Goal: Task Accomplishment & Management: Manage account settings

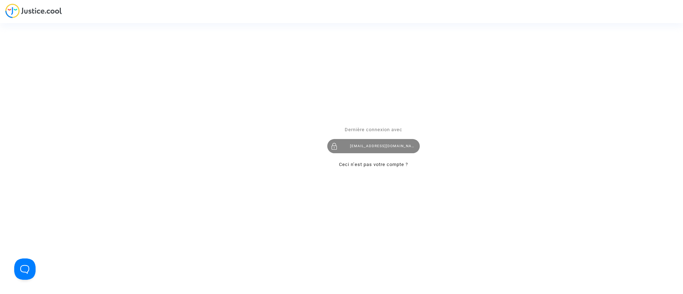
click at [397, 147] on div "[EMAIL_ADDRESS][DOMAIN_NAME]" at bounding box center [373, 146] width 93 height 14
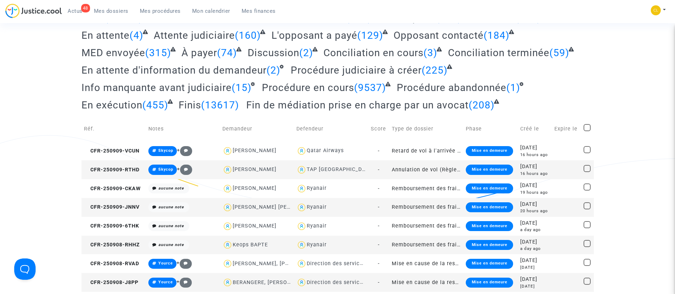
scroll to position [75, 0]
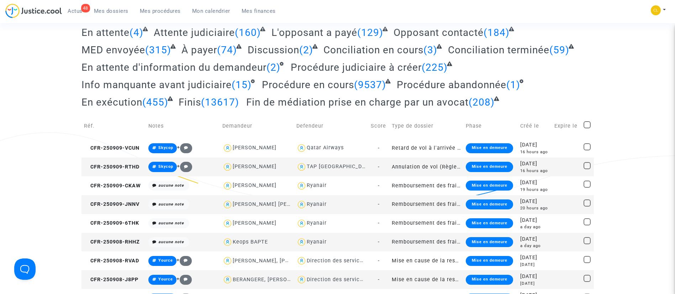
click at [76, 11] on span "Actus" at bounding box center [75, 11] width 15 height 6
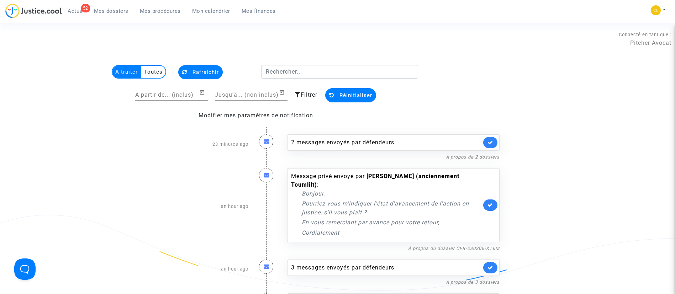
click at [111, 14] on link "Mes dossiers" at bounding box center [111, 11] width 46 height 11
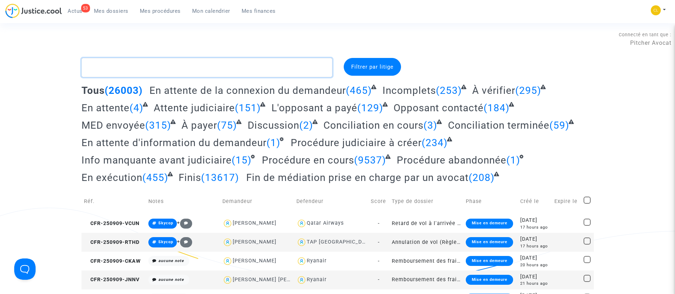
click at [164, 72] on textarea at bounding box center [206, 67] width 251 height 19
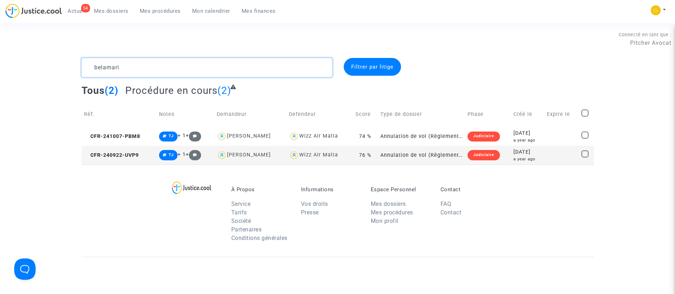
type textarea "belamari"
click at [109, 11] on span "Mes dossiers" at bounding box center [111, 11] width 35 height 6
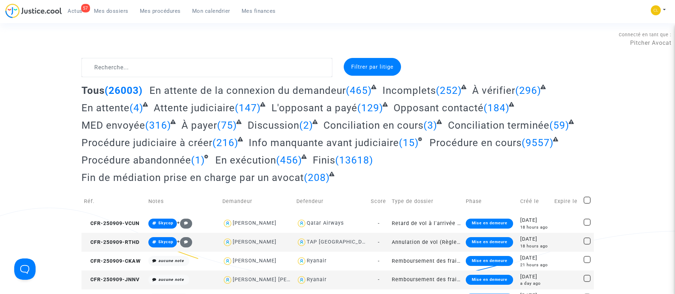
click at [203, 14] on link "Mon calendrier" at bounding box center [210, 11] width 49 height 11
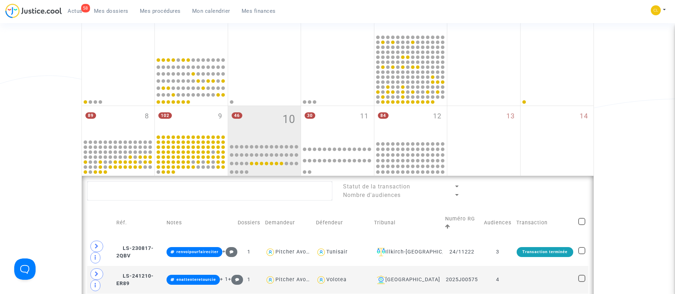
scroll to position [134, 0]
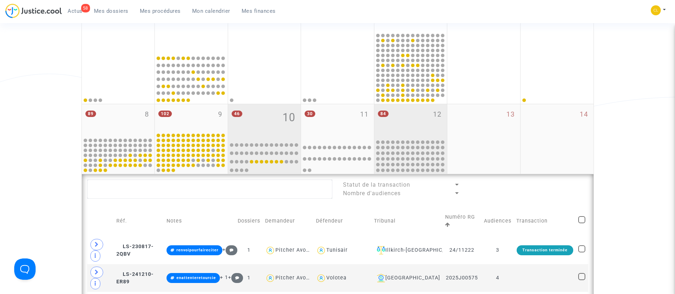
click at [405, 116] on div "84 12" at bounding box center [410, 121] width 73 height 34
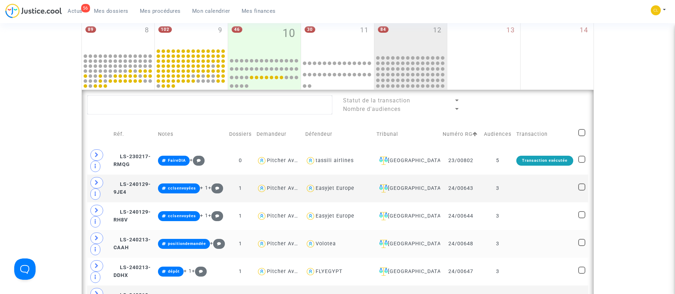
scroll to position [222, 0]
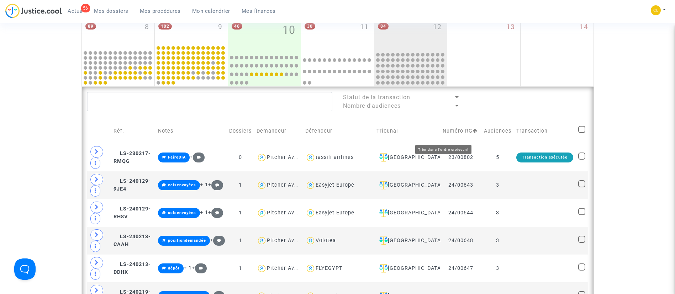
click at [473, 133] on icon at bounding box center [475, 130] width 5 height 5
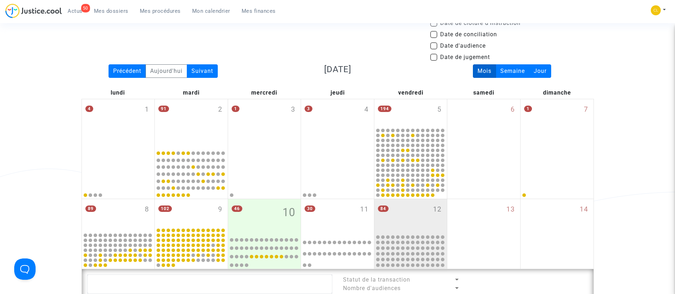
scroll to position [38, 0]
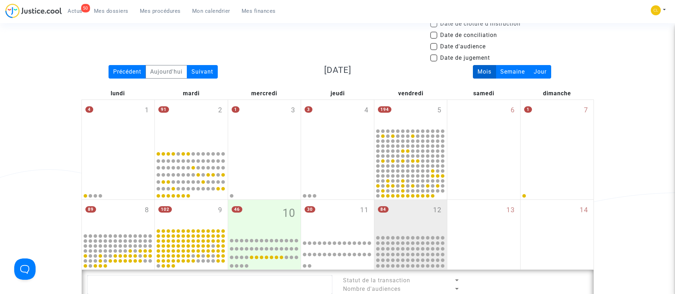
click at [160, 11] on span "Mes procédures" at bounding box center [160, 11] width 41 height 6
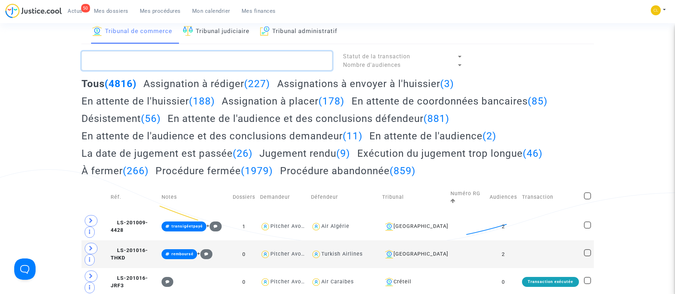
click at [151, 59] on textarea at bounding box center [206, 60] width 251 height 19
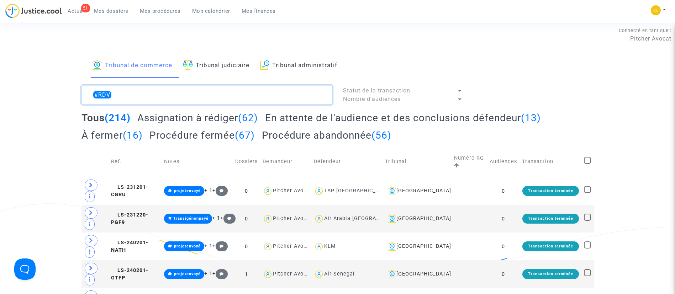
scroll to position [4, 0]
type textarea "#RDV"
click at [432, 116] on h2 "En attente de l'audience et des conclusions défendeur (13)" at bounding box center [403, 118] width 276 height 12
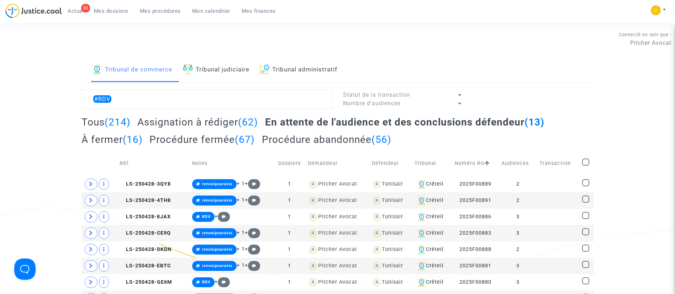
click at [111, 8] on span "Mes dossiers" at bounding box center [111, 11] width 35 height 6
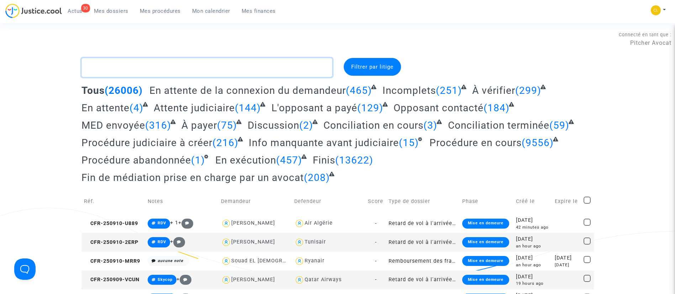
click at [189, 62] on textarea at bounding box center [206, 67] width 251 height 19
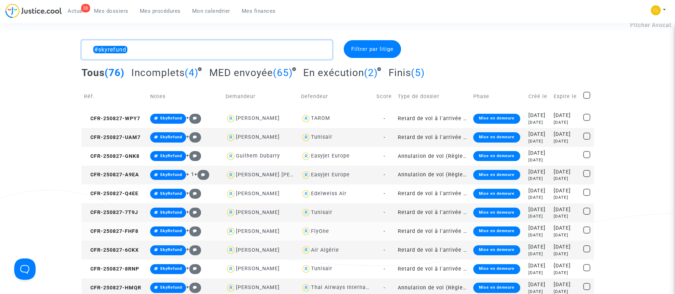
scroll to position [18, 0]
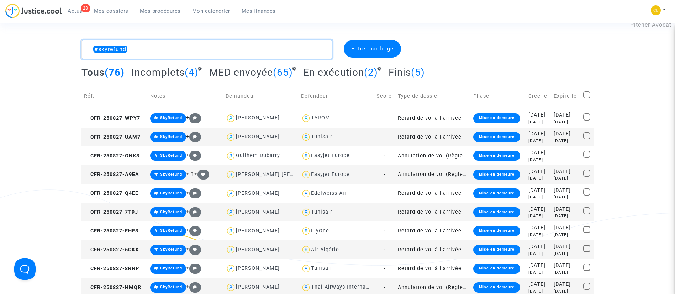
type textarea "#skyrefund"
click at [532, 174] on div "2025-08-27" at bounding box center [538, 172] width 20 height 8
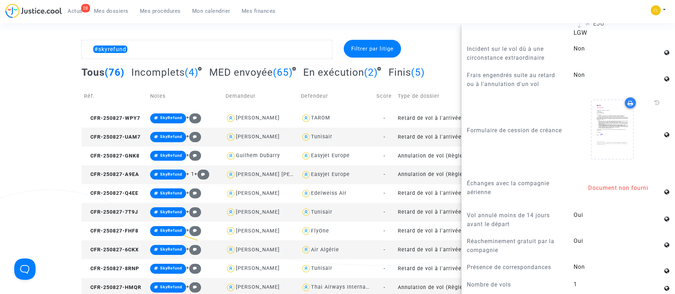
scroll to position [857, 0]
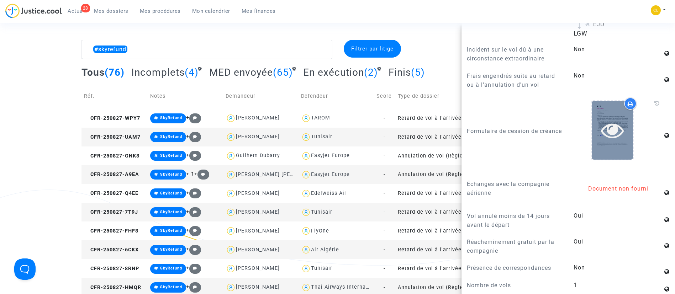
click at [611, 126] on icon at bounding box center [612, 130] width 23 height 23
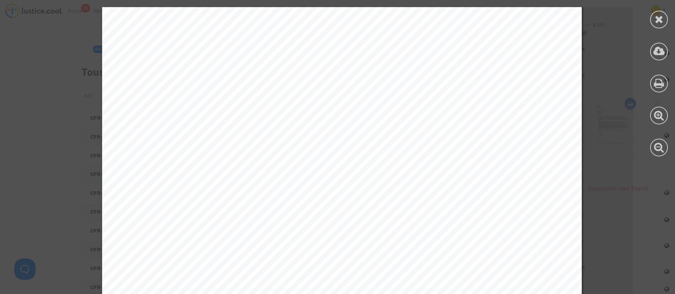
scroll to position [84, 0]
click at [663, 25] on div at bounding box center [659, 20] width 18 height 18
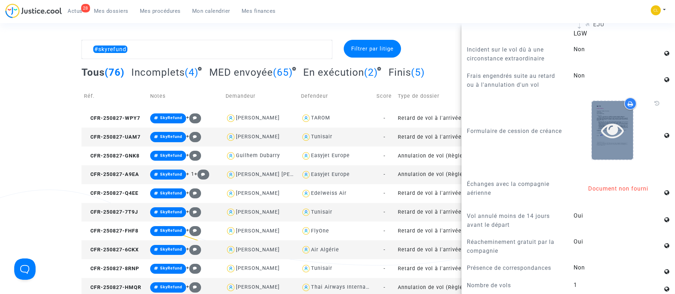
click at [606, 138] on div at bounding box center [612, 130] width 41 height 59
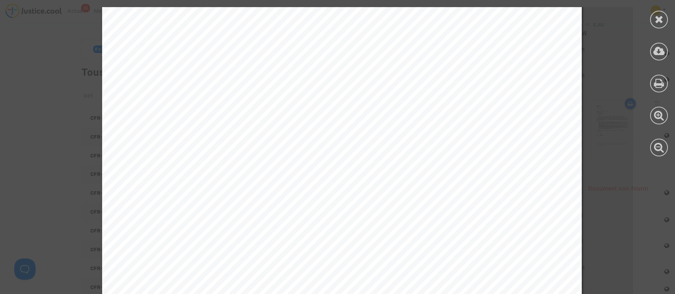
scroll to position [79, 0]
click at [655, 18] on icon at bounding box center [659, 19] width 9 height 11
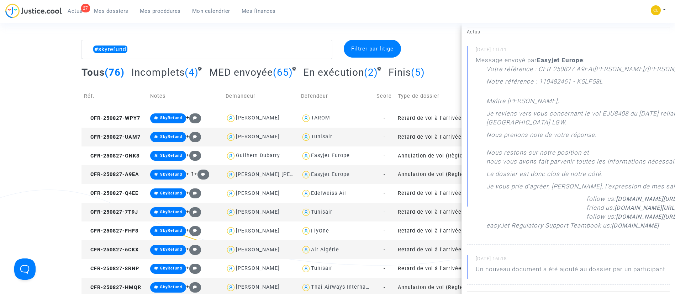
scroll to position [0, 0]
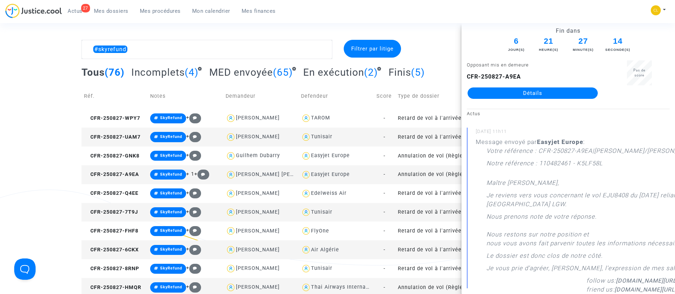
click at [445, 54] on div at bounding box center [512, 49] width 174 height 19
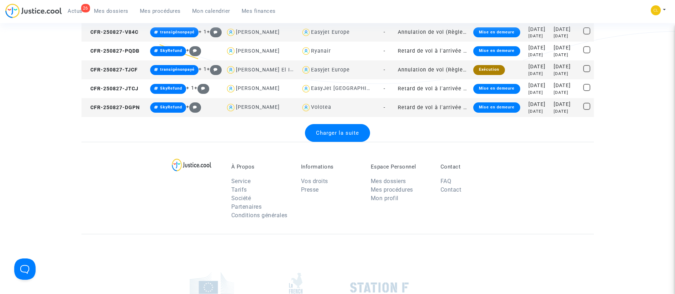
scroll to position [953, 0]
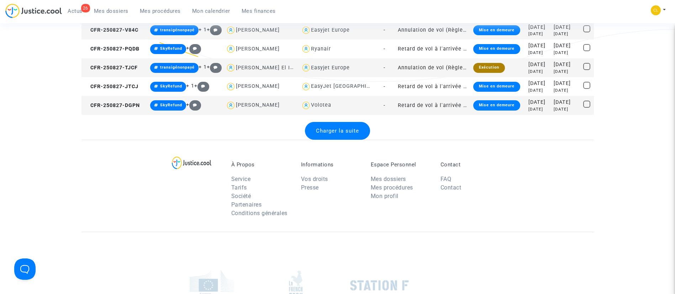
click at [331, 133] on span "Charger la suite" at bounding box center [337, 131] width 43 height 6
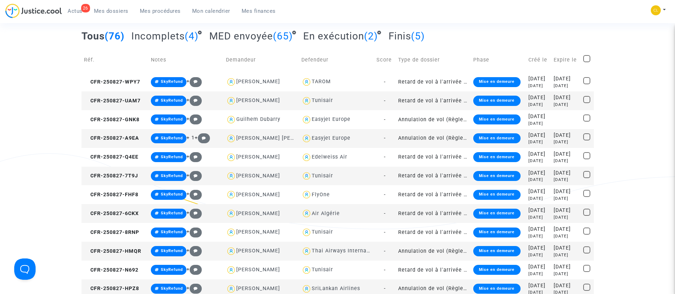
scroll to position [0, 0]
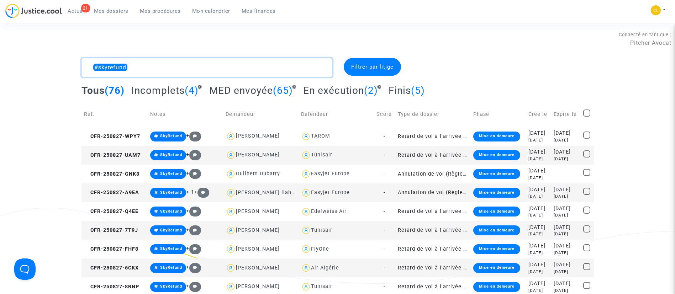
drag, startPoint x: 167, startPoint y: 62, endPoint x: 29, endPoint y: 67, distance: 138.1
paste textarea "HFZM"
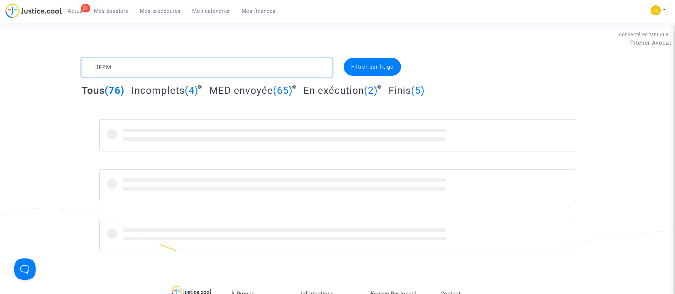
type textarea "HFZM"
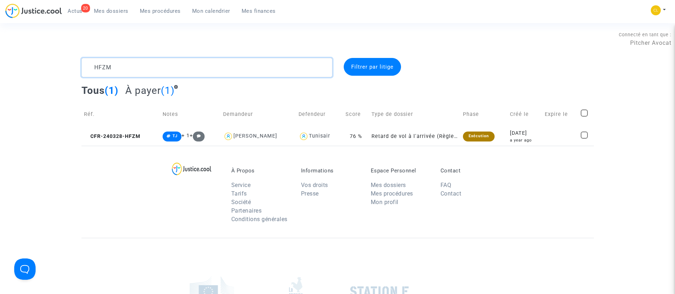
scroll to position [15, 0]
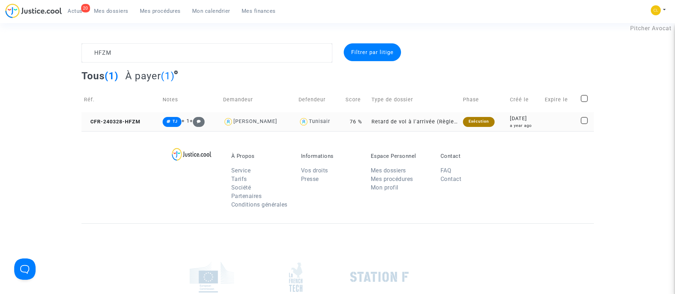
click at [521, 112] on td "2024-03-28 a year ago" at bounding box center [524, 121] width 35 height 19
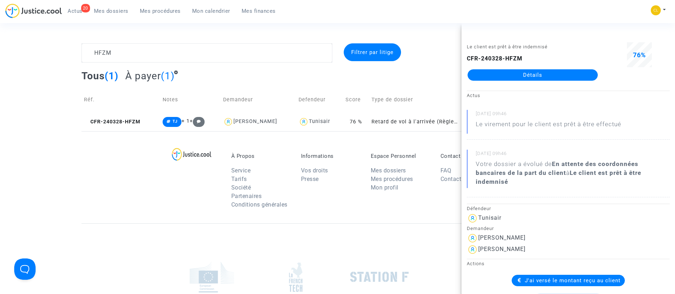
click at [536, 72] on link "Détails" at bounding box center [533, 74] width 130 height 11
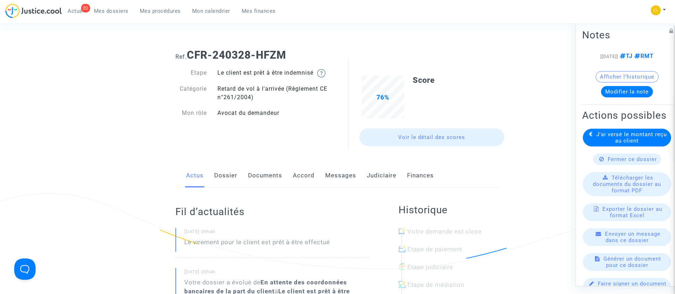
click at [334, 173] on link "Messages" at bounding box center [340, 175] width 31 height 23
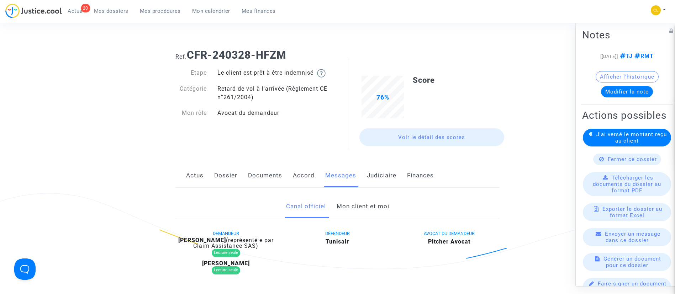
click at [374, 173] on link "Judiciaire" at bounding box center [382, 175] width 30 height 23
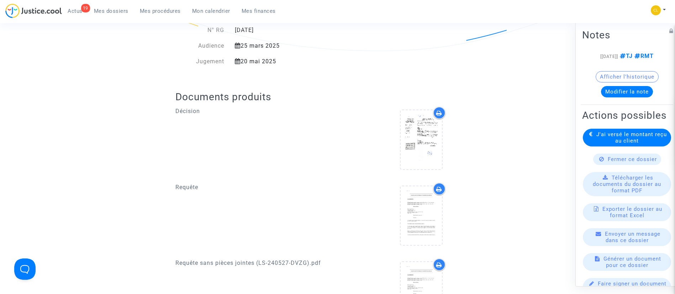
scroll to position [257, 0]
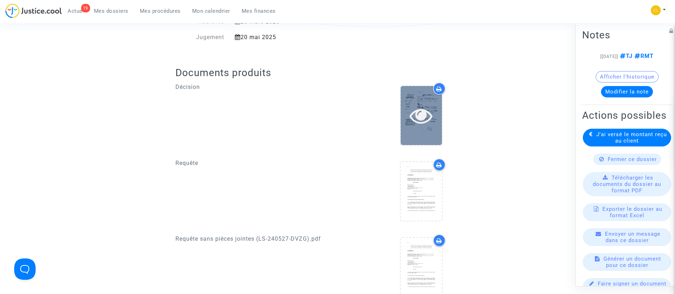
click at [411, 133] on div at bounding box center [421, 115] width 41 height 59
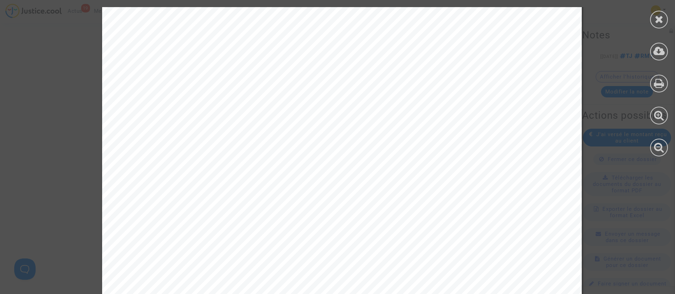
scroll to position [3677, 0]
click at [666, 16] on div at bounding box center [659, 20] width 18 height 18
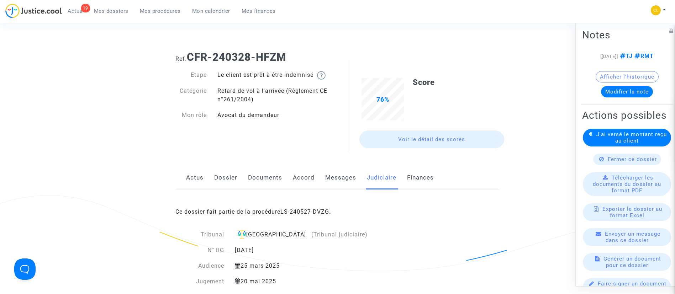
scroll to position [0, 0]
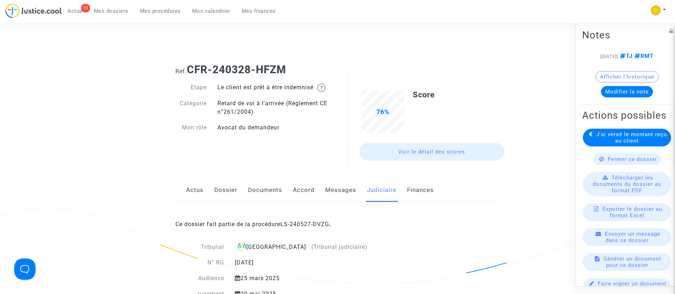
click at [111, 11] on span "Mes dossiers" at bounding box center [111, 11] width 35 height 6
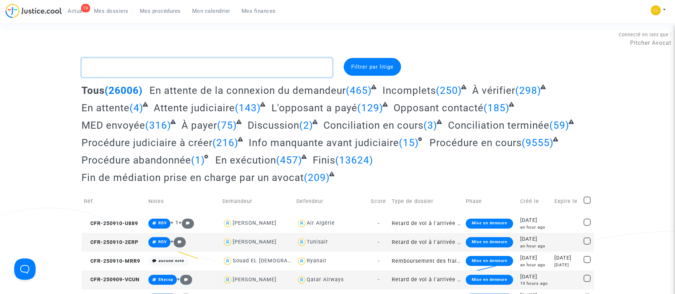
click at [188, 72] on textarea at bounding box center [206, 67] width 251 height 19
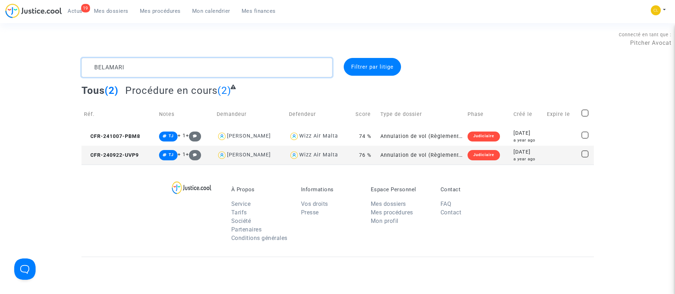
type textarea "BELAMARI"
click at [555, 159] on td at bounding box center [561, 155] width 35 height 19
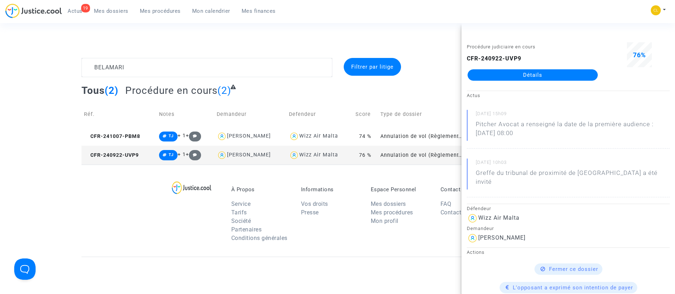
click at [505, 73] on link "Détails" at bounding box center [533, 74] width 130 height 11
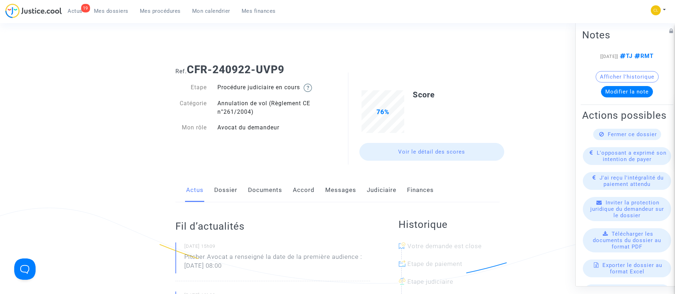
click at [377, 191] on link "Judiciaire" at bounding box center [382, 190] width 30 height 23
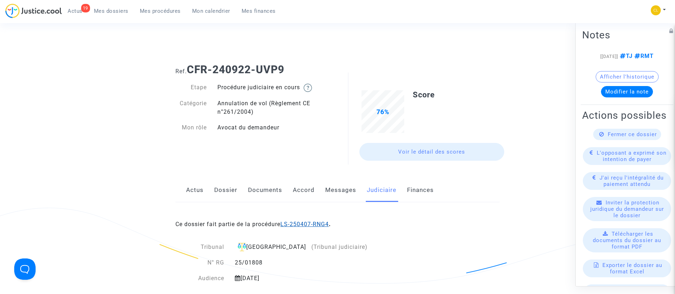
click at [304, 224] on link "LS-250407-RNG4" at bounding box center [304, 224] width 48 height 7
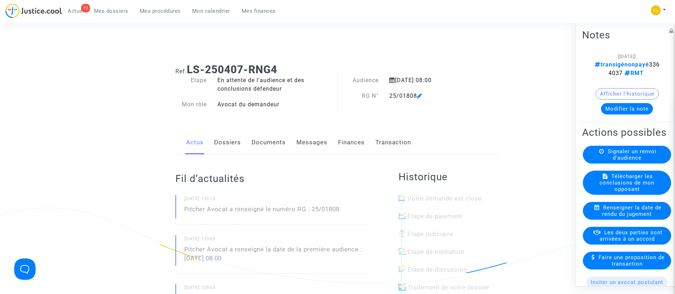
click at [617, 107] on button "Modifier la note" at bounding box center [627, 108] width 52 height 11
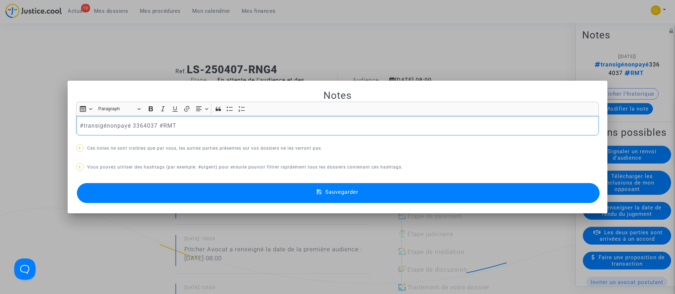
click at [117, 127] on p "#transigénonpayé 3364037 #RMT" at bounding box center [337, 125] width 515 height 9
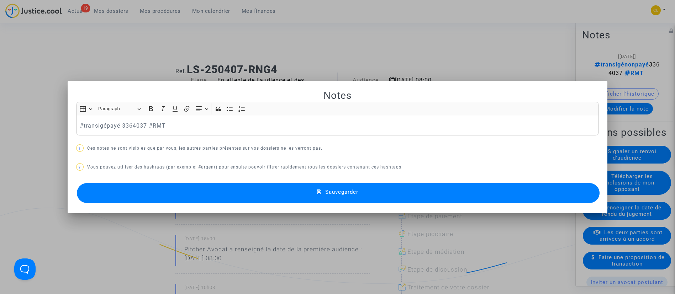
click at [363, 197] on button "Sauvegarder" at bounding box center [338, 193] width 523 height 20
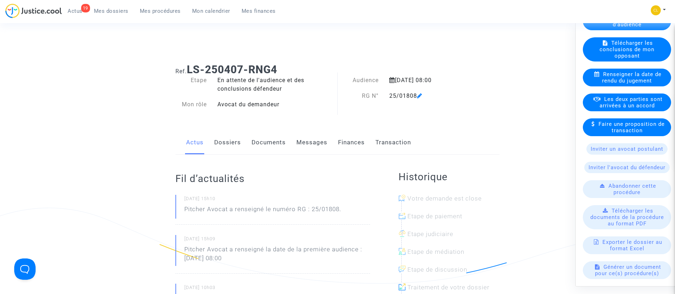
scroll to position [136, 0]
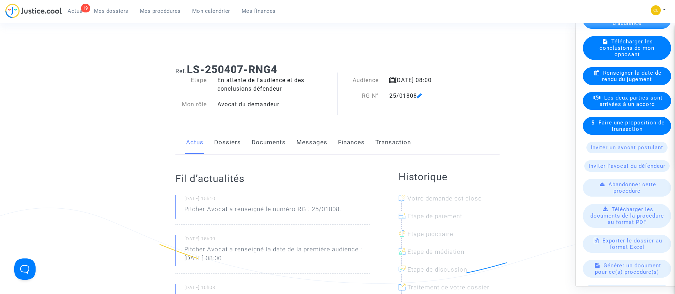
click at [223, 144] on link "Dossiers" at bounding box center [227, 142] width 27 height 23
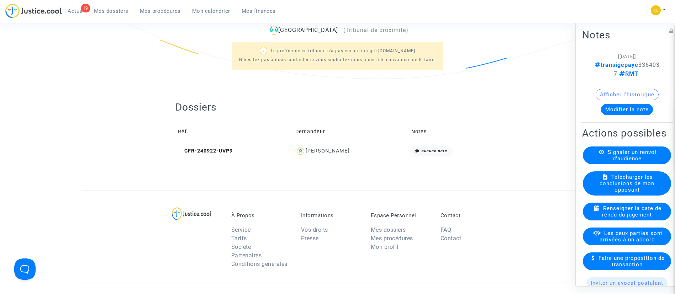
scroll to position [212, 0]
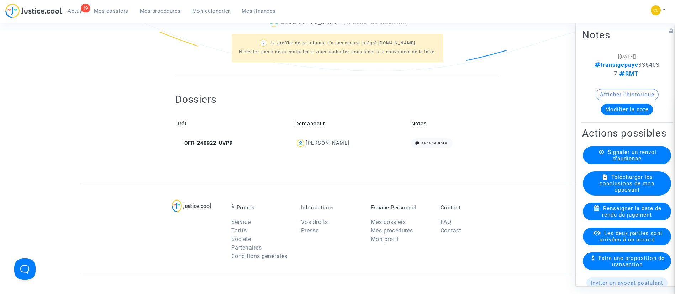
click at [328, 143] on div "OTHMAN BELAMARI" at bounding box center [328, 143] width 44 height 6
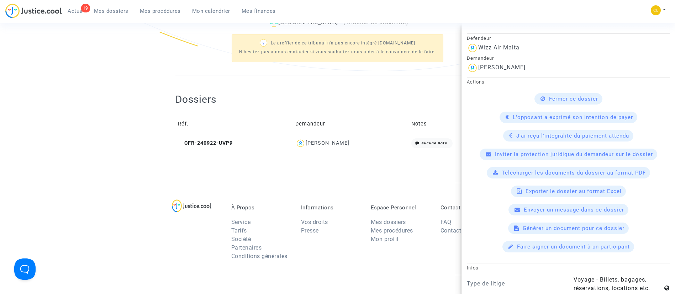
scroll to position [0, 0]
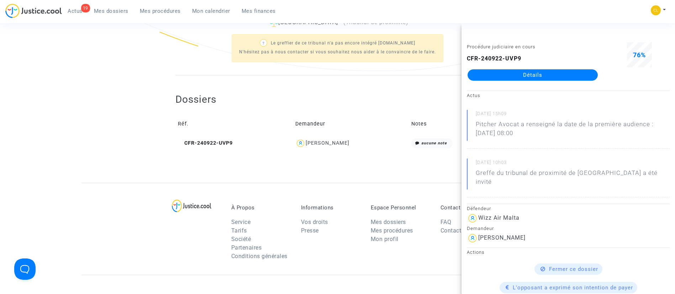
click at [331, 97] on div "Dossiers Réf. Demandeur Notes CFR-240922-UVP9 OTHMAN BELAMARI aucune note" at bounding box center [337, 122] width 324 height 58
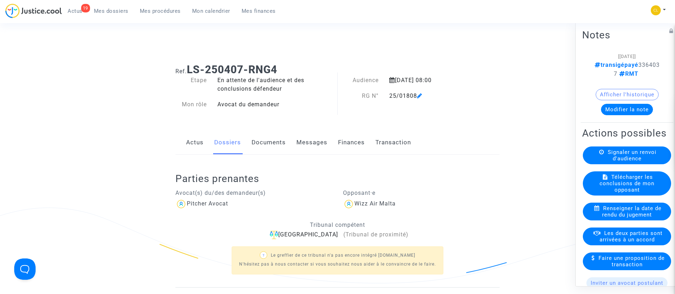
click at [408, 137] on link "Transaction" at bounding box center [393, 142] width 36 height 23
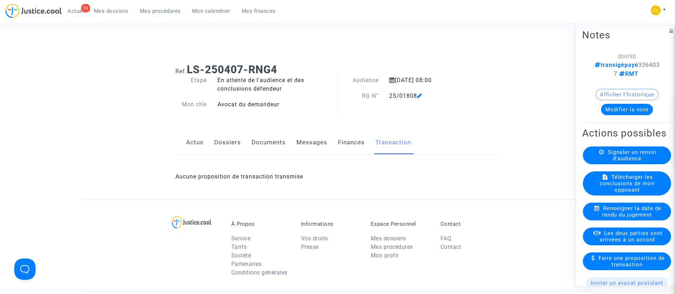
click at [650, 243] on span "Les deux parties sont arrivées à un accord" at bounding box center [631, 236] width 63 height 13
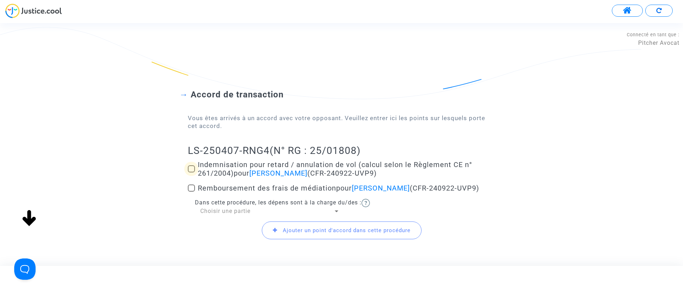
click at [226, 169] on span "Indemnisation pour retard / annulation de vol (calcul selon le Règlement CE n° …" at bounding box center [335, 168] width 274 height 17
click at [191, 173] on input "Indemnisation pour retard / annulation de vol (calcul selon le Règlement CE n° …" at bounding box center [191, 173] width 0 height 0
checkbox input "true"
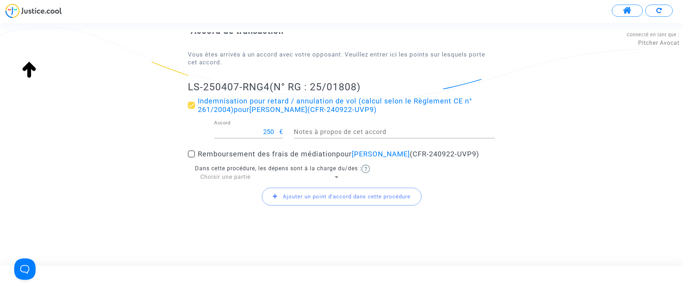
scroll to position [72, 0]
click at [212, 153] on span "Remboursement des frais de médiation pour OTHMAN BELAMARI (CFR-240922-UVP9)" at bounding box center [338, 154] width 281 height 9
click at [191, 158] on input "Remboursement des frais de médiation pour OTHMAN BELAMARI (CFR-240922-UVP9)" at bounding box center [191, 158] width 0 height 0
checkbox input "true"
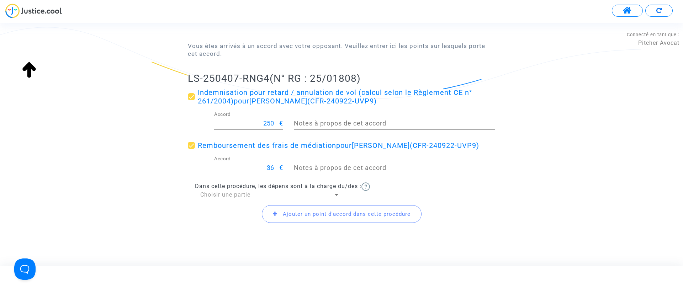
click at [221, 198] on span "Choisir une partie" at bounding box center [225, 194] width 50 height 7
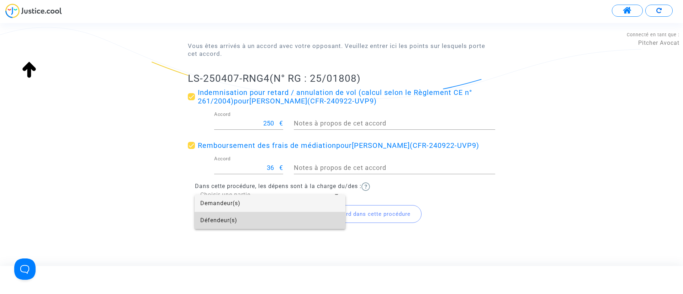
click at [211, 223] on span "Défendeur(s)" at bounding box center [269, 220] width 139 height 17
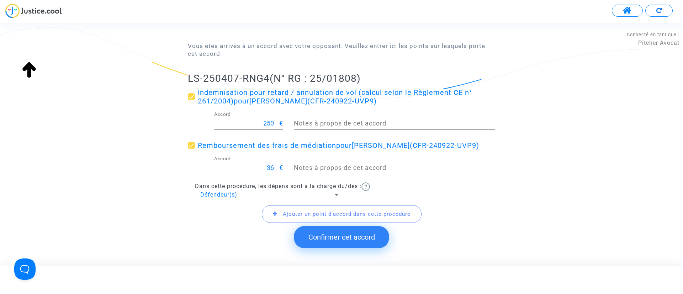
click at [286, 218] on span "Ajouter un point d'accord dans cette procédure" at bounding box center [342, 214] width 160 height 18
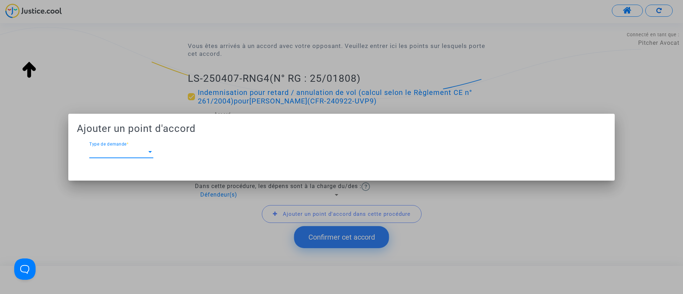
click at [137, 153] on span "Type de demande" at bounding box center [118, 152] width 58 height 6
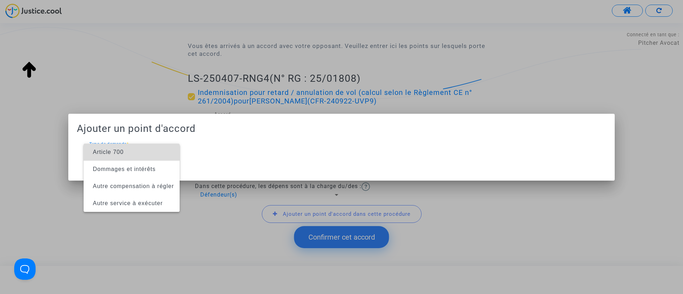
click at [137, 153] on span "Article 700" at bounding box center [131, 152] width 85 height 17
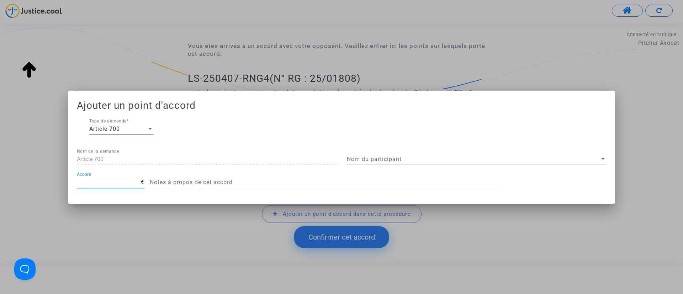
click at [119, 180] on input "Accord" at bounding box center [109, 182] width 64 height 6
type input "200"
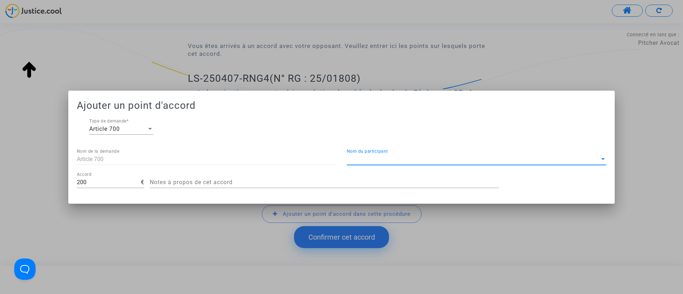
click at [378, 160] on span "Nom du participant" at bounding box center [473, 159] width 253 height 6
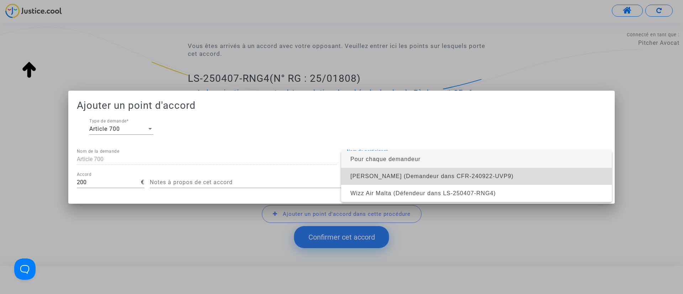
click at [365, 173] on span "OTHMAN BELAMARI (Demandeur dans CFR-240922-UVP9)" at bounding box center [431, 176] width 163 height 6
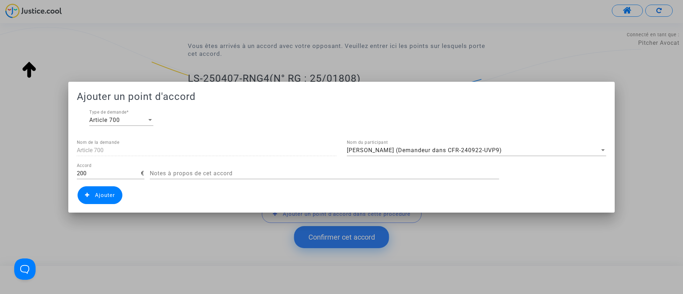
click at [106, 187] on span "Ajouter" at bounding box center [100, 195] width 45 height 18
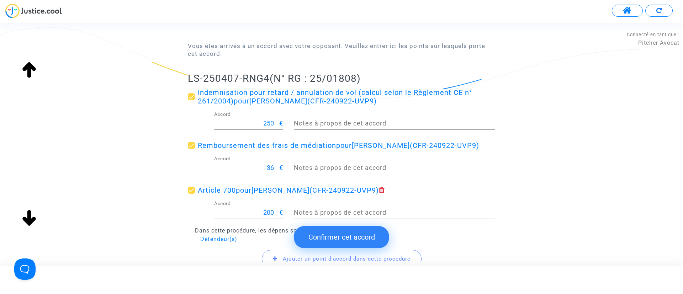
click at [372, 237] on button "Confirmer cet accord" at bounding box center [341, 237] width 95 height 22
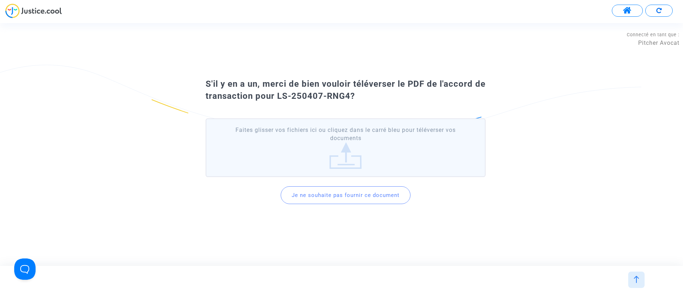
click at [336, 199] on button "Je ne souhaite pas fournir ce document" at bounding box center [346, 195] width 130 height 18
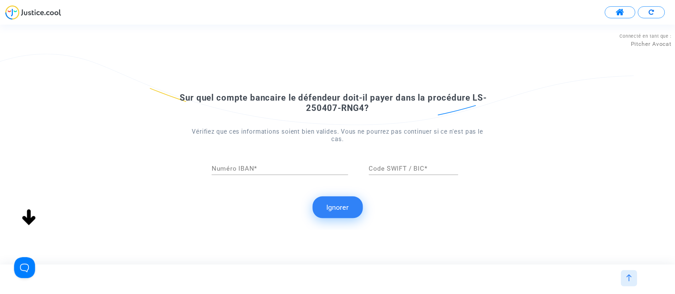
scroll to position [0, 0]
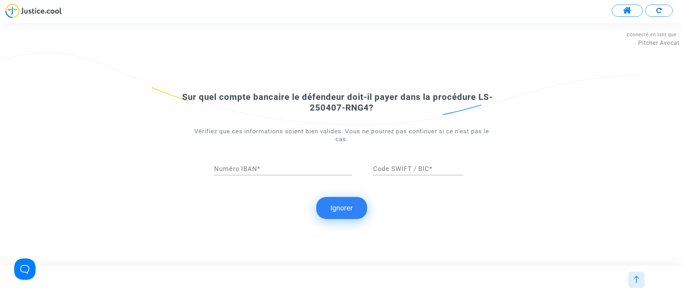
click at [339, 207] on button "Ignorer" at bounding box center [341, 208] width 51 height 22
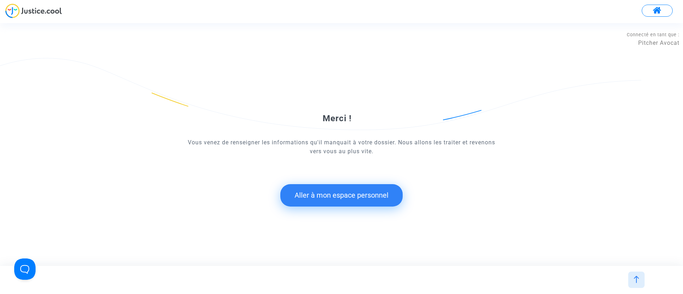
click at [338, 190] on button "Aller à mon espace personnel" at bounding box center [341, 195] width 122 height 22
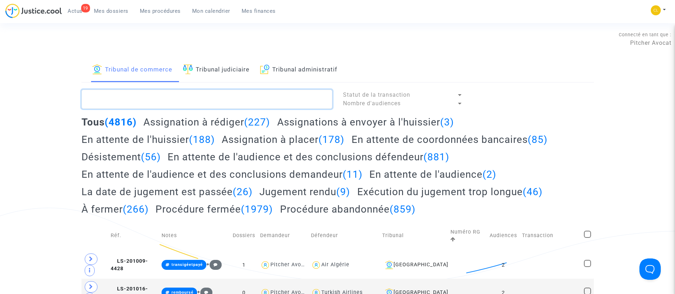
click at [156, 93] on textarea at bounding box center [206, 99] width 251 height 19
click at [115, 12] on span "Mes dossiers" at bounding box center [111, 11] width 35 height 6
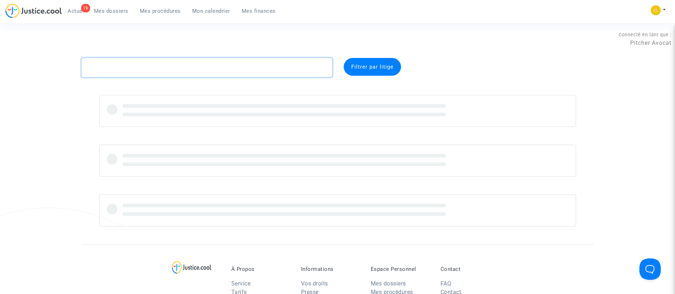
click at [118, 69] on textarea at bounding box center [206, 67] width 251 height 19
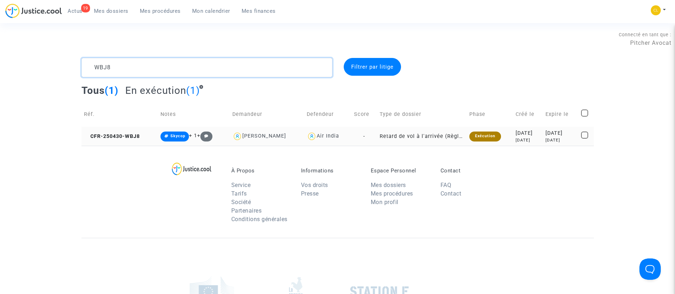
type textarea "WBJ8"
click at [545, 134] on div "2025-05-21" at bounding box center [560, 134] width 31 height 8
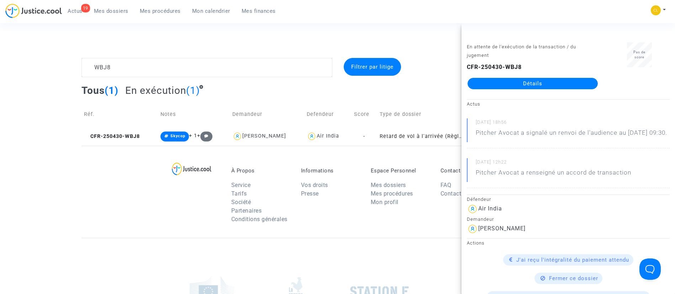
click at [519, 81] on link "Détails" at bounding box center [533, 83] width 130 height 11
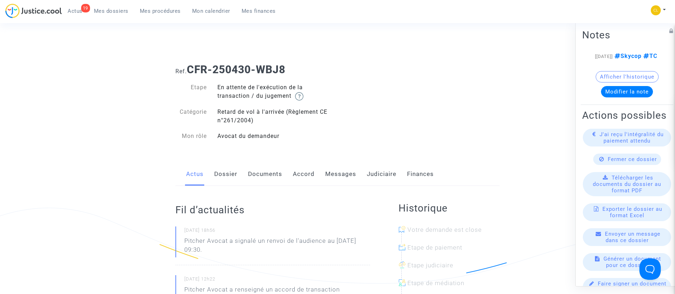
click at [386, 175] on link "Judiciaire" at bounding box center [382, 174] width 30 height 23
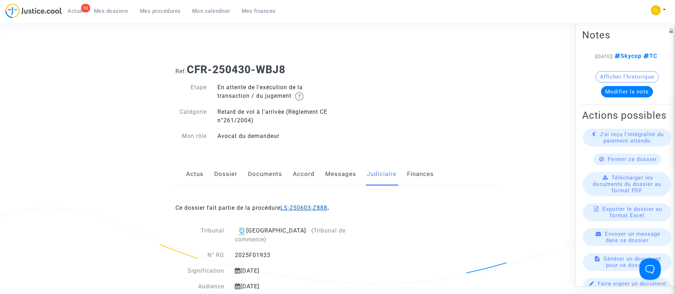
click at [305, 208] on link "LS-250603-Z888" at bounding box center [303, 208] width 47 height 7
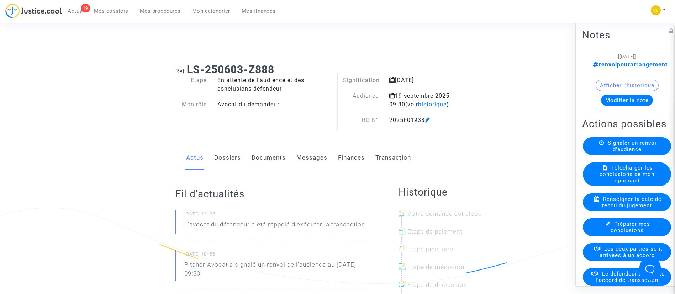
click at [216, 159] on link "Dossiers" at bounding box center [227, 157] width 27 height 23
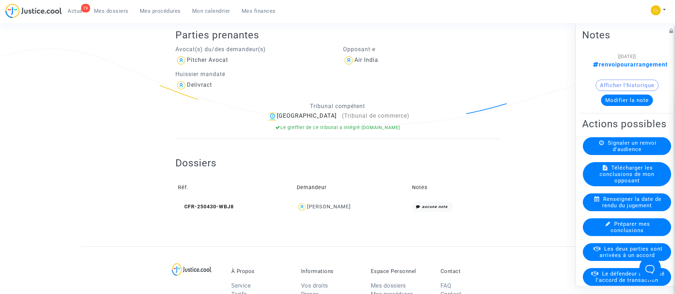
scroll to position [163, 0]
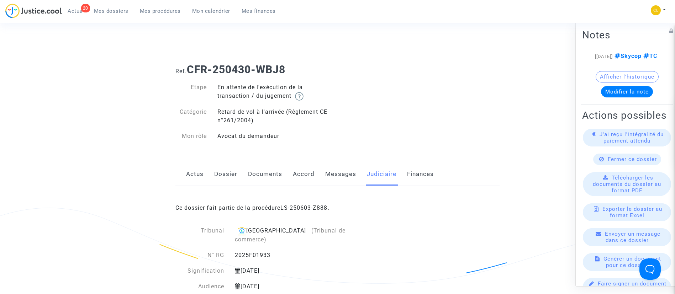
click at [322, 204] on div "Ce dossier fait partie de la procédure LS-250603-Z888 ." at bounding box center [337, 202] width 324 height 33
click at [316, 206] on link "LS-250603-Z888" at bounding box center [303, 208] width 47 height 7
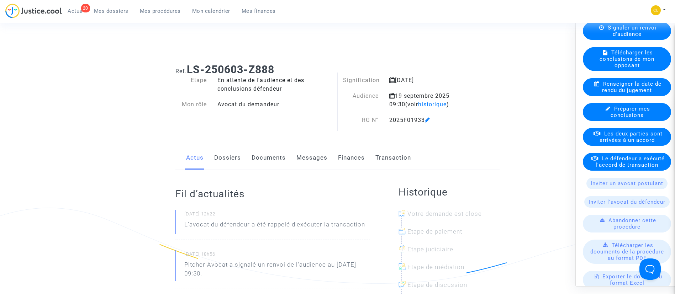
scroll to position [126, 0]
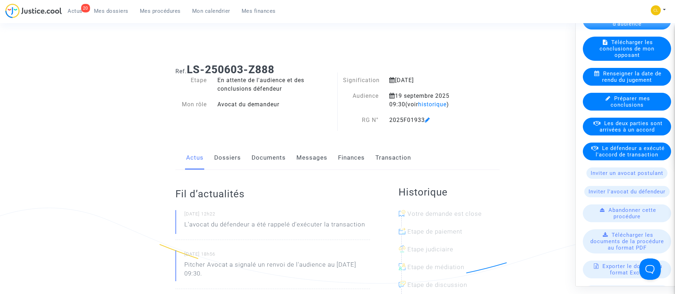
click at [391, 157] on link "Transaction" at bounding box center [393, 157] width 36 height 23
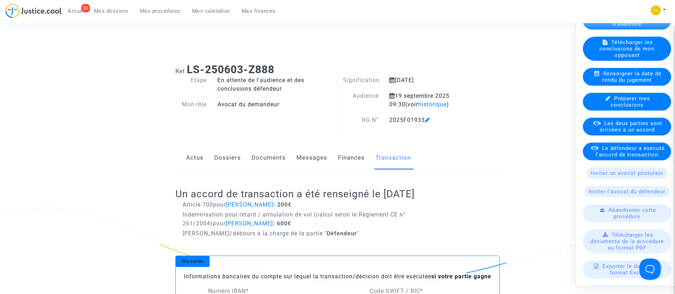
click at [598, 151] on icon at bounding box center [594, 147] width 7 height 5
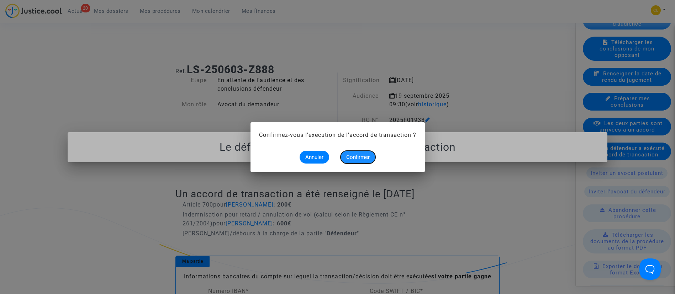
click at [366, 153] on button "Confirmer" at bounding box center [358, 157] width 35 height 13
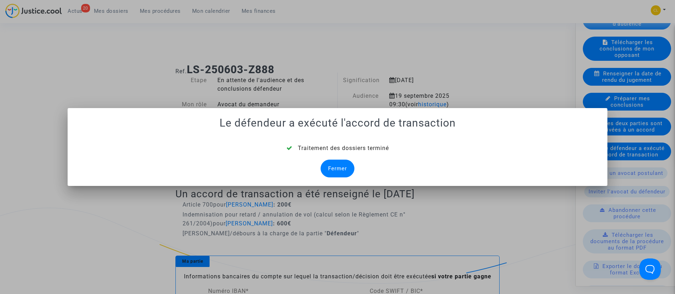
click at [340, 170] on div "Fermer" at bounding box center [338, 169] width 34 height 18
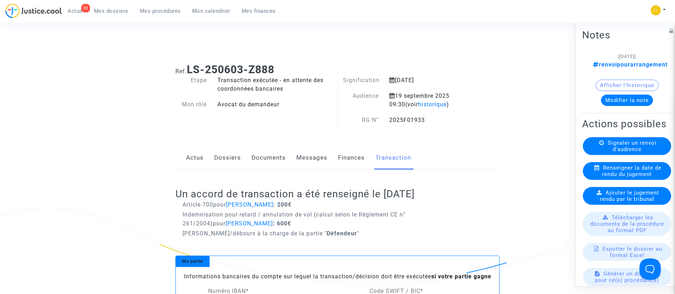
click at [625, 102] on button "Modifier la note" at bounding box center [627, 99] width 52 height 11
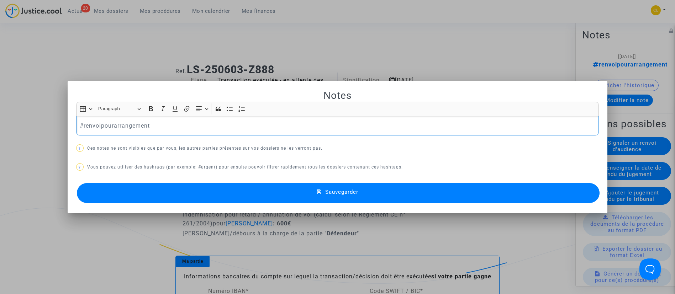
click at [106, 124] on p "#renvoipourarrangement" at bounding box center [337, 125] width 515 height 9
click at [80, 125] on span "#ransigépayé" at bounding box center [99, 125] width 38 height 7
click at [132, 122] on p "#transigépayé" at bounding box center [337, 125] width 515 height 9
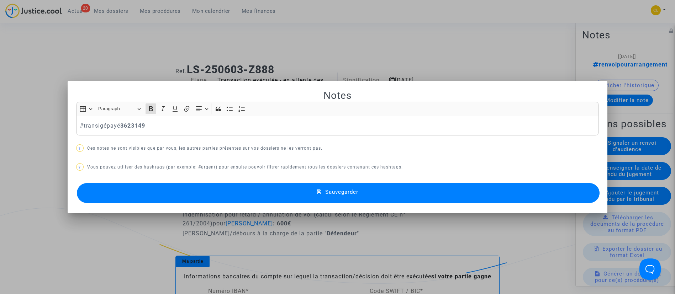
click at [334, 190] on span "Sauvegarder" at bounding box center [341, 192] width 33 height 6
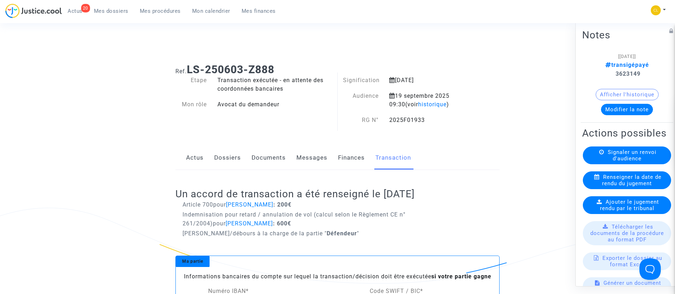
click at [226, 165] on link "Dossiers" at bounding box center [227, 157] width 27 height 23
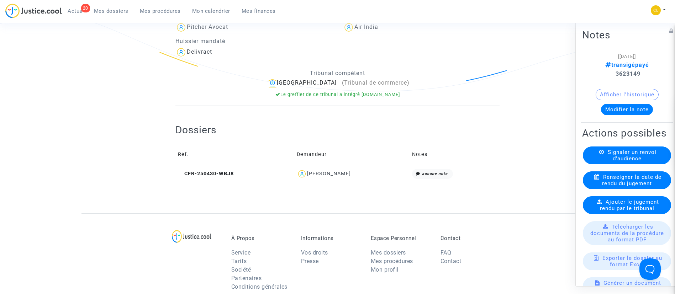
scroll to position [209, 0]
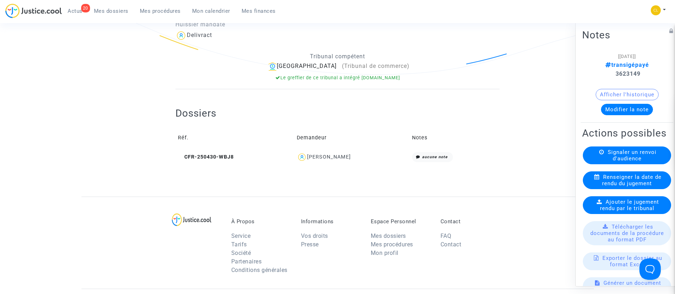
click at [339, 158] on div "AJAY Pattan" at bounding box center [329, 157] width 44 height 6
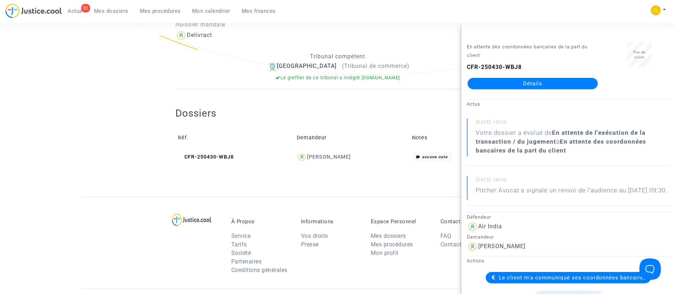
scroll to position [110, 0]
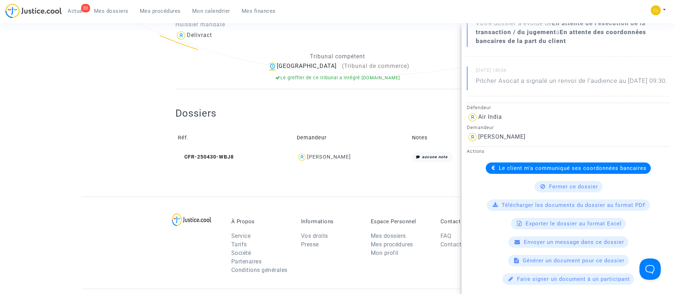
click at [501, 171] on span "Le client m'a communiqué ses coordonnées bancaires" at bounding box center [573, 168] width 148 height 6
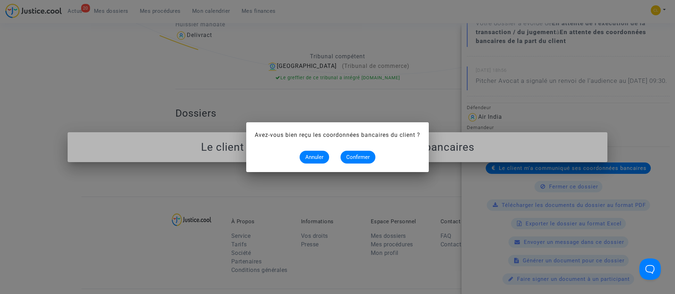
scroll to position [0, 0]
click at [363, 157] on span "Confirmer" at bounding box center [357, 157] width 23 height 6
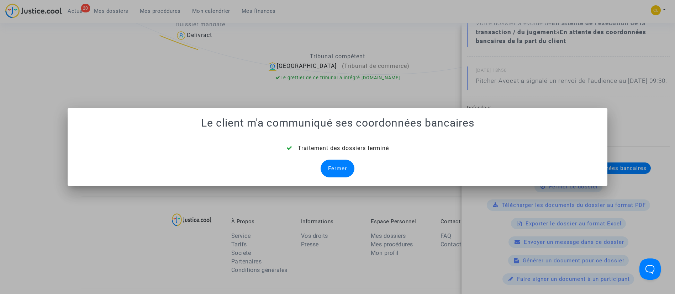
click at [339, 166] on div "Fermer" at bounding box center [338, 169] width 34 height 18
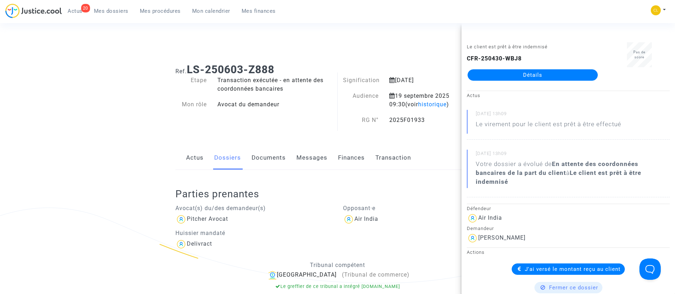
click at [425, 130] on div "Signification 15 juillet 2025 Audience 19 septembre 2025 09:30 (voir historique…" at bounding box center [407, 104] width 139 height 56
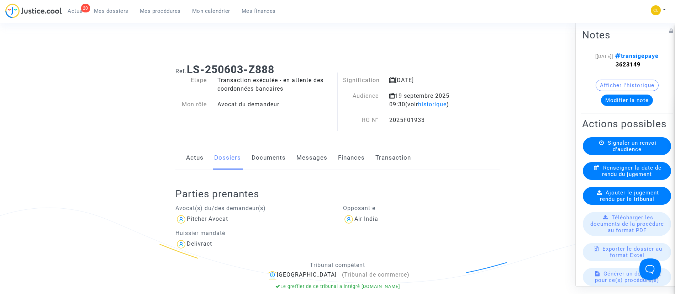
click at [120, 10] on span "Mes dossiers" at bounding box center [111, 11] width 35 height 6
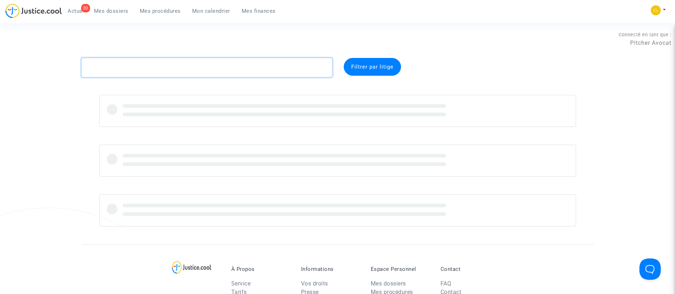
click at [158, 64] on textarea at bounding box center [206, 67] width 251 height 19
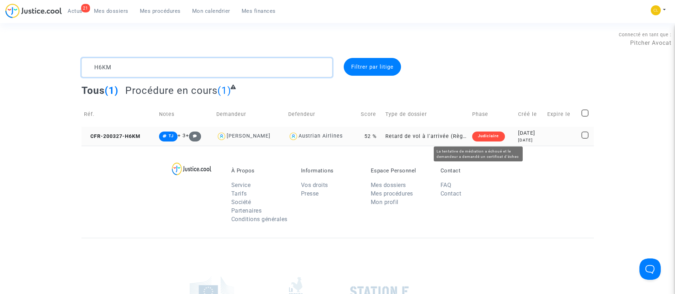
type textarea "H6KM"
click at [527, 130] on div "2020-03-27" at bounding box center [530, 134] width 24 height 8
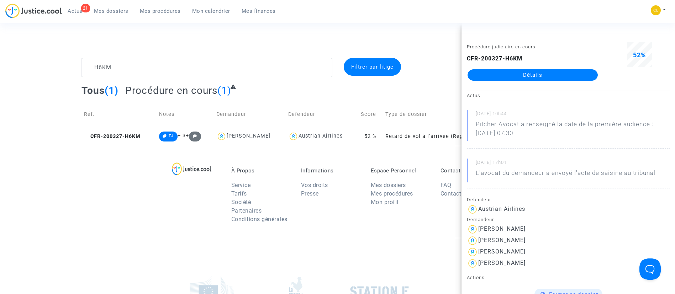
click at [515, 75] on link "Détails" at bounding box center [533, 74] width 130 height 11
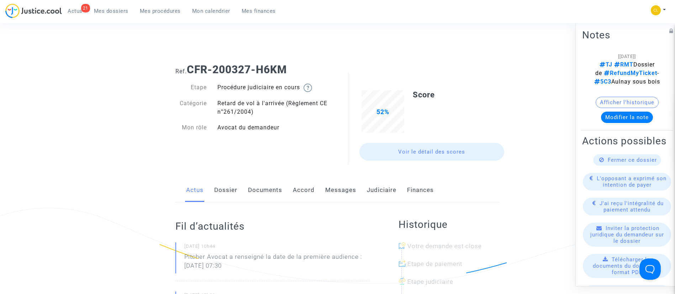
click at [379, 189] on link "Judiciaire" at bounding box center [382, 190] width 30 height 23
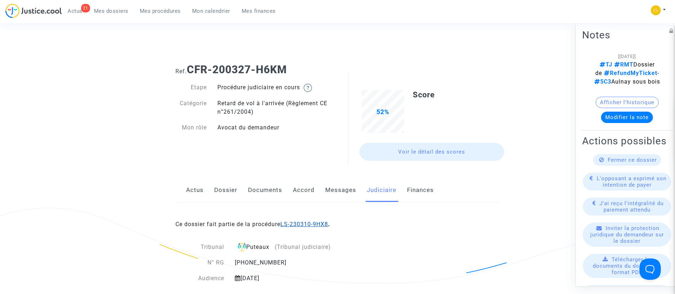
click at [294, 223] on link "LS-230310-9HX8" at bounding box center [304, 224] width 48 height 7
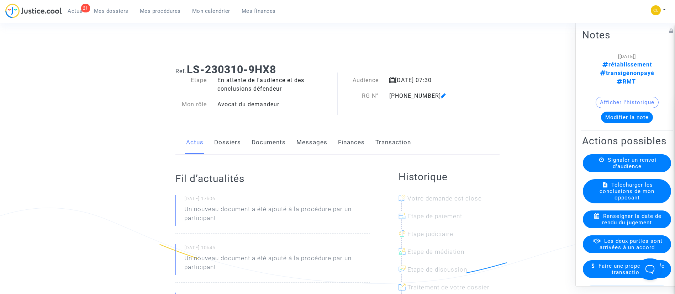
click at [625, 111] on button "Modifier la note" at bounding box center [627, 116] width 52 height 11
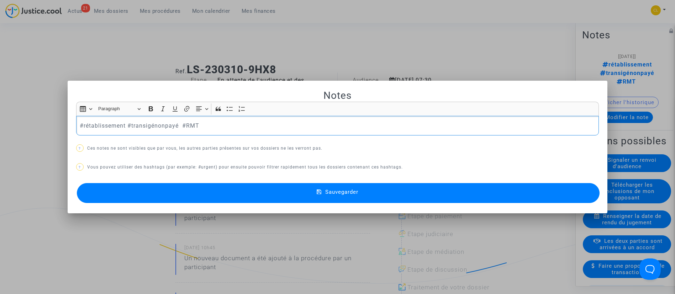
click at [94, 126] on p "#rétablissement #transigénonpayé #RMT" at bounding box center [337, 125] width 515 height 9
click at [115, 123] on p "#transigénonpayé #RMT" at bounding box center [337, 125] width 515 height 9
click at [120, 123] on p "#transigépayé #RMT" at bounding box center [337, 125] width 515 height 9
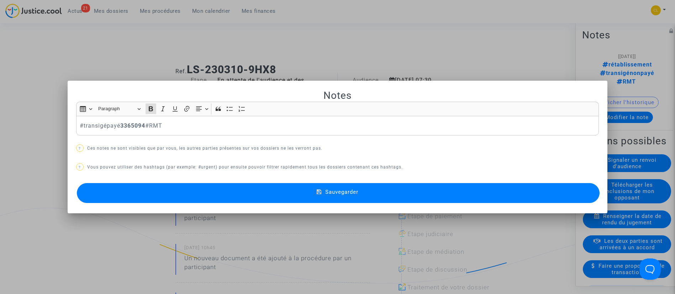
click at [354, 191] on span "Sauvegarder" at bounding box center [341, 192] width 33 height 6
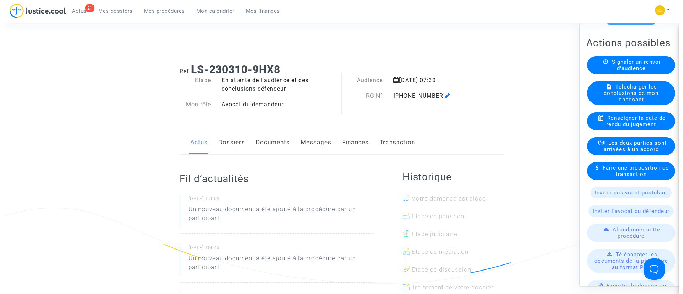
scroll to position [91, 0]
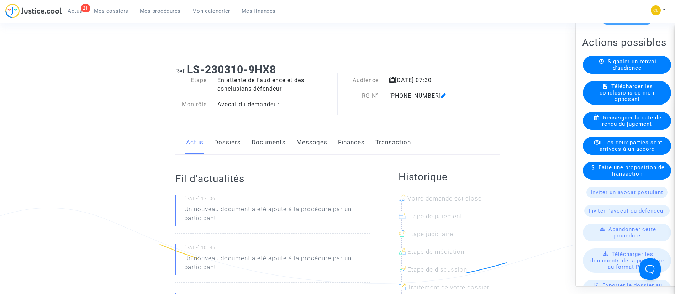
click at [388, 143] on link "Transaction" at bounding box center [393, 142] width 36 height 23
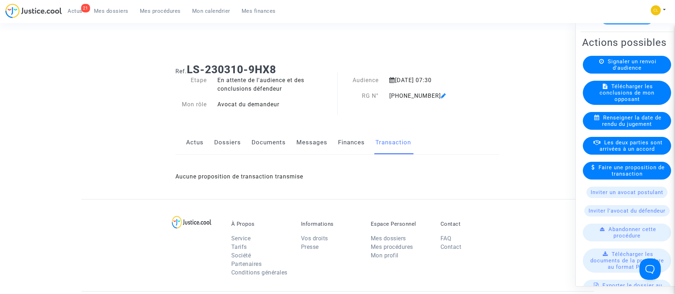
click at [617, 152] on span "Les deux parties sont arrivées à un accord" at bounding box center [631, 145] width 63 height 13
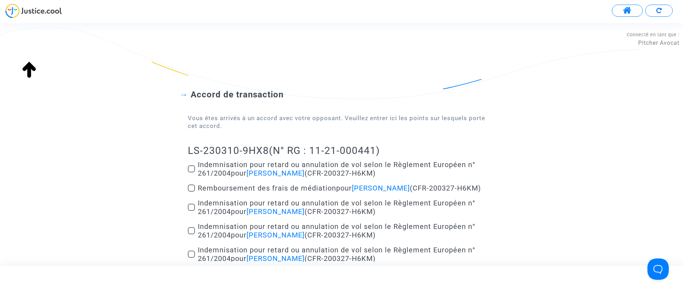
scroll to position [83, 0]
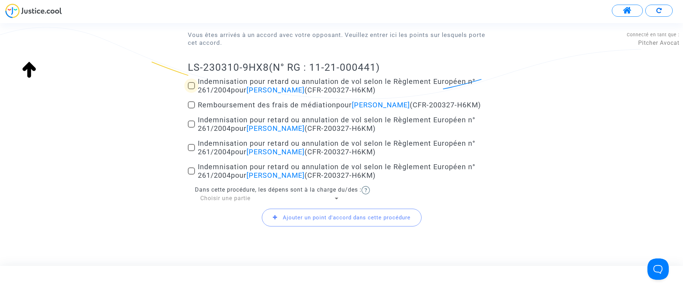
click at [230, 84] on span "Indemnisation pour retard ou annulation de vol selon le Règlement Européen n° 2…" at bounding box center [337, 85] width 278 height 17
click at [191, 89] on input "Indemnisation pour retard ou annulation de vol selon le Règlement Européen n° 2…" at bounding box center [191, 89] width 0 height 0
checkbox input "true"
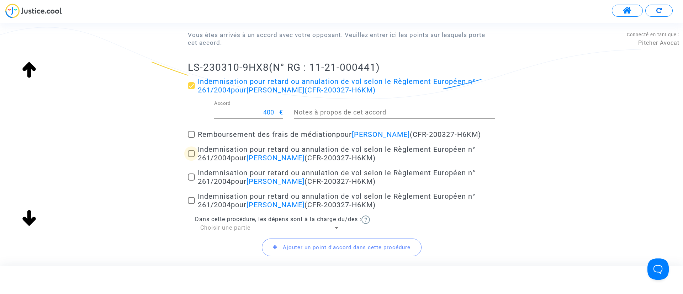
click at [339, 152] on span "Indemnisation pour retard ou annulation de vol selon le Règlement Européen n° 2…" at bounding box center [337, 153] width 278 height 17
click at [191, 157] on input "Indemnisation pour retard ou annulation de vol selon le Règlement Européen n° 2…" at bounding box center [191, 157] width 0 height 0
checkbox input "true"
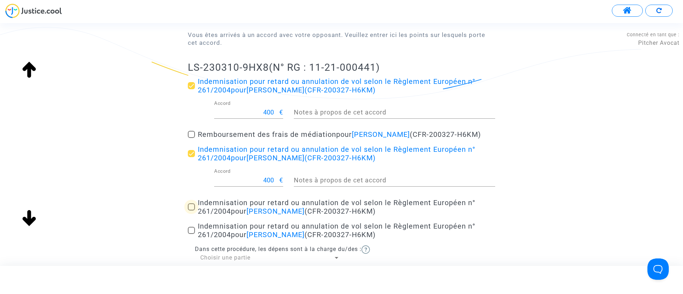
click at [219, 205] on span "Indemnisation pour retard ou annulation de vol selon le Règlement Européen n° 2…" at bounding box center [337, 207] width 278 height 17
click at [191, 211] on input "Indemnisation pour retard ou annulation de vol selon le Règlement Européen n° 2…" at bounding box center [191, 211] width 0 height 0
checkbox input "true"
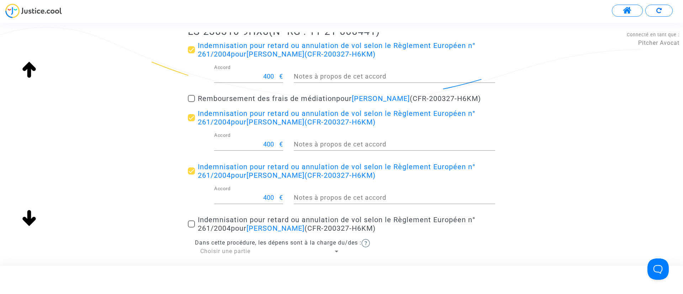
scroll to position [120, 0]
click at [225, 221] on span "Indemnisation pour retard ou annulation de vol selon le Règlement Européen n° 2…" at bounding box center [337, 223] width 278 height 17
click at [191, 227] on input "Indemnisation pour retard ou annulation de vol selon le Règlement Européen n° 2…" at bounding box center [191, 227] width 0 height 0
checkbox input "true"
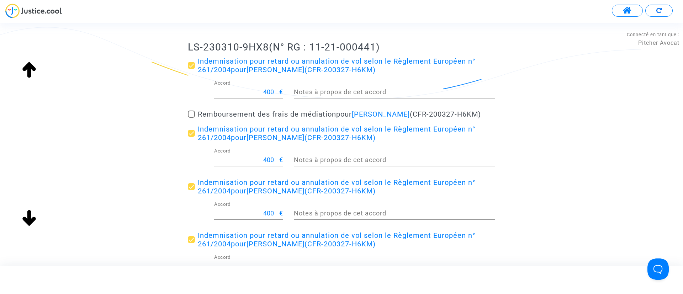
scroll to position [105, 0]
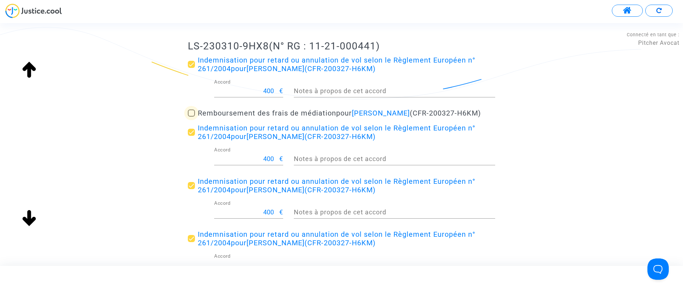
click at [304, 110] on span "Remboursement des frais de médiation pour camille sitter (CFR-200327-H6KM)" at bounding box center [339, 113] width 283 height 9
click at [191, 117] on input "Remboursement des frais de médiation pour camille sitter (CFR-200327-H6KM)" at bounding box center [191, 117] width 0 height 0
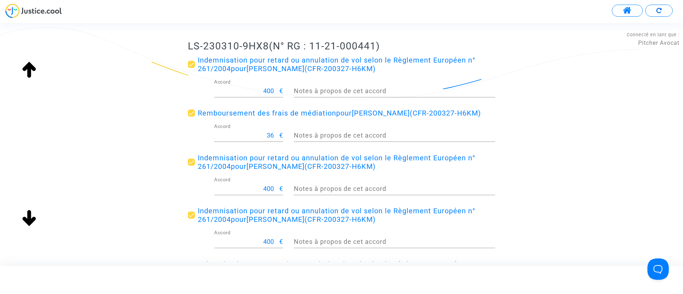
click at [192, 113] on span at bounding box center [191, 113] width 7 height 7
click at [191, 117] on input "Remboursement des frais de médiation pour camille sitter (CFR-200327-H6KM)" at bounding box center [191, 117] width 0 height 0
checkbox input "false"
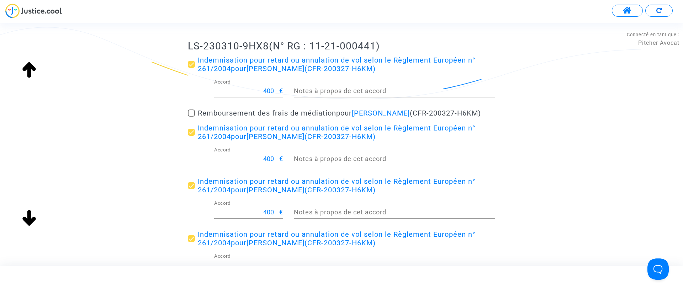
scroll to position [220, 0]
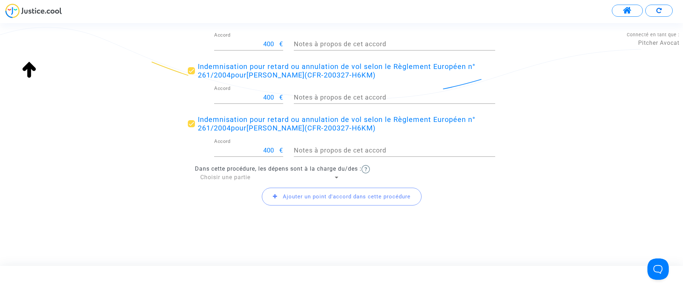
click at [216, 176] on span "Choisir une partie" at bounding box center [225, 177] width 50 height 7
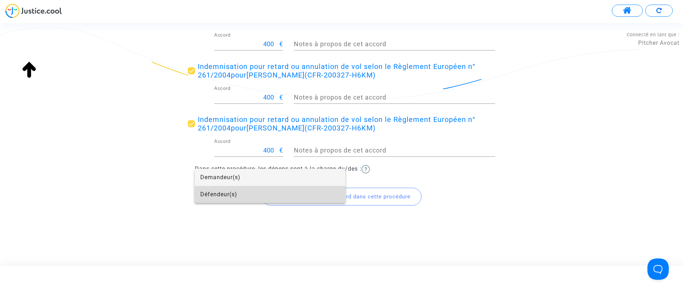
click at [216, 195] on span "Défendeur(s)" at bounding box center [269, 194] width 139 height 17
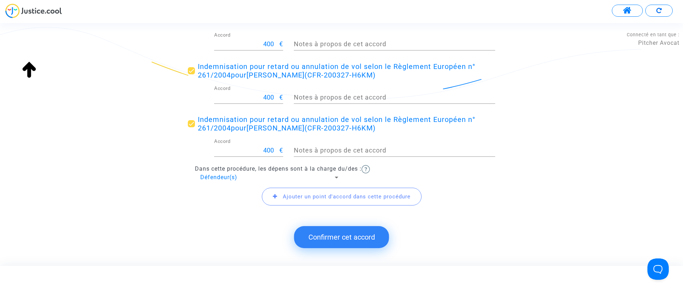
drag, startPoint x: 341, startPoint y: 197, endPoint x: 320, endPoint y: 198, distance: 20.3
click at [320, 198] on span "Ajouter un point d'accord dans cette procédure" at bounding box center [347, 197] width 128 height 6
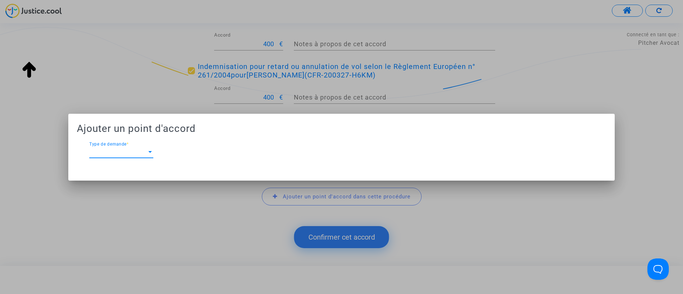
click at [112, 147] on div "Type de demande Type de demande *" at bounding box center [121, 150] width 64 height 16
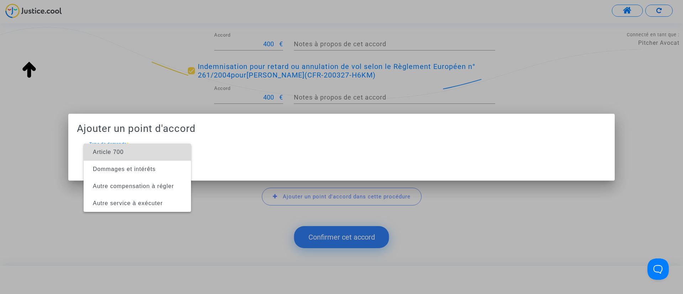
click at [122, 151] on span "Article 700" at bounding box center [108, 152] width 31 height 6
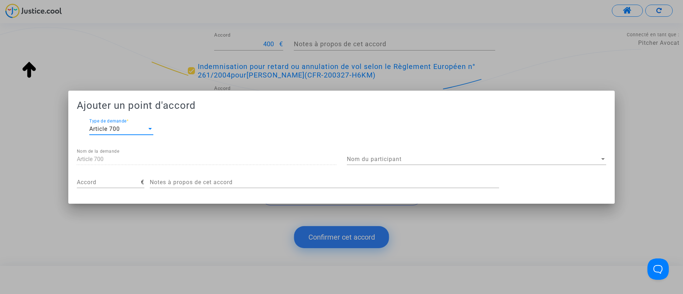
click at [118, 180] on input "Accord" at bounding box center [109, 182] width 64 height 6
type input "250"
click at [375, 158] on span "Nom du participant" at bounding box center [473, 159] width 253 height 6
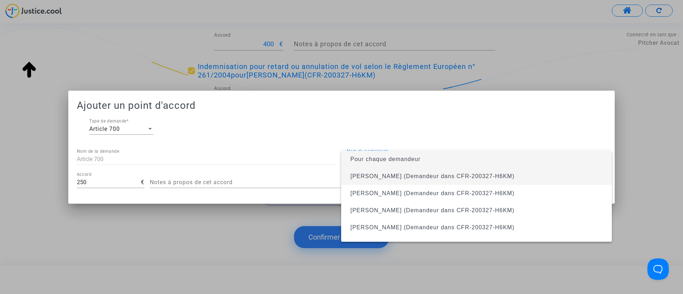
click at [363, 172] on span "camille sitter (Demandeur dans CFR-200327-H6KM)" at bounding box center [476, 176] width 259 height 17
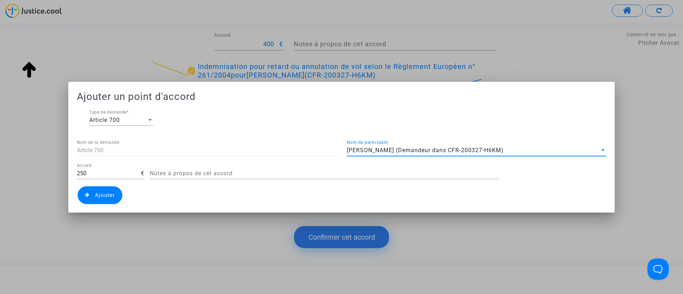
click at [104, 192] on span "Ajouter" at bounding box center [105, 195] width 20 height 6
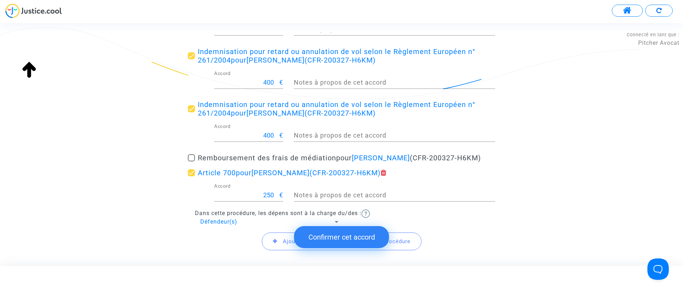
scroll to position [264, 0]
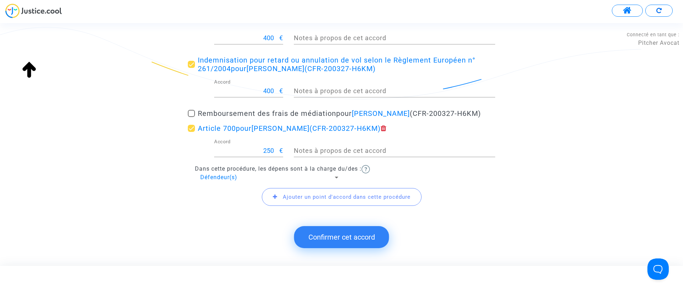
click at [356, 236] on button "Confirmer cet accord" at bounding box center [341, 237] width 95 height 22
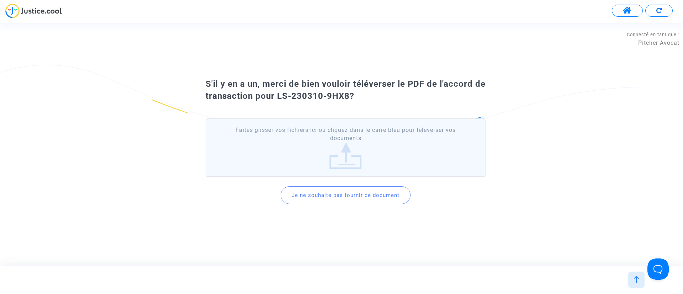
click at [342, 201] on button "Je ne souhaite pas fournir ce document" at bounding box center [346, 195] width 130 height 18
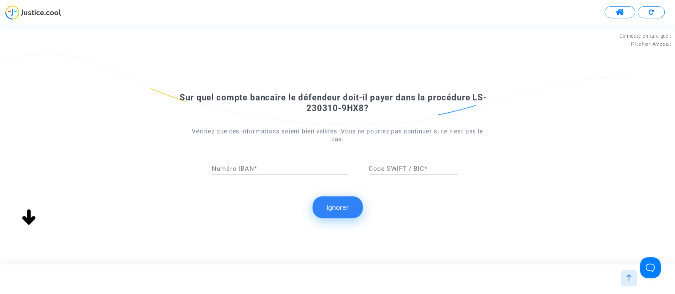
scroll to position [0, 0]
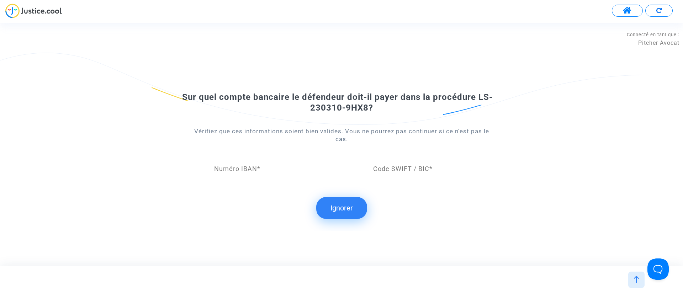
click at [349, 205] on button "Ignorer" at bounding box center [341, 208] width 51 height 22
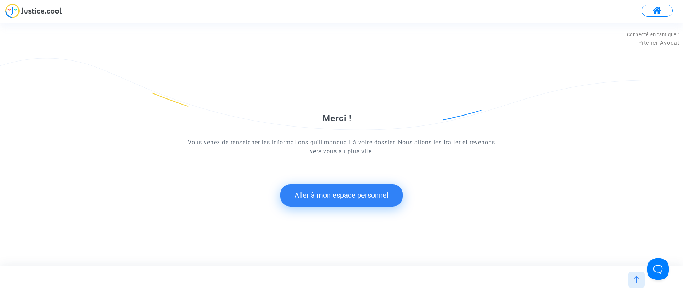
click at [365, 196] on button "Aller à mon espace personnel" at bounding box center [341, 195] width 122 height 22
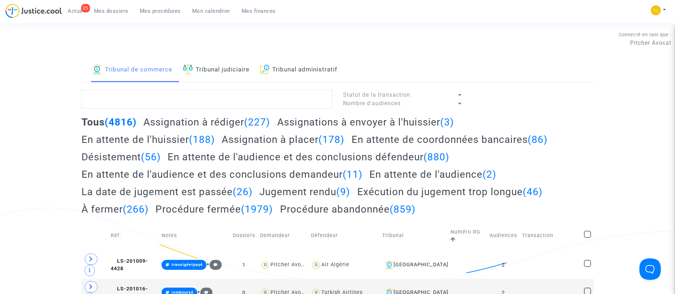
click at [222, 13] on span "Mon calendrier" at bounding box center [211, 11] width 38 height 6
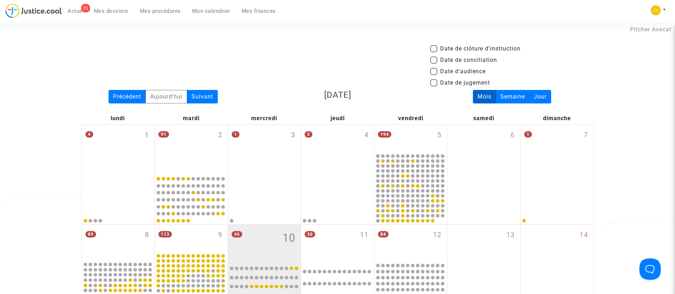
scroll to position [52, 0]
